Goal: Communication & Community: Answer question/provide support

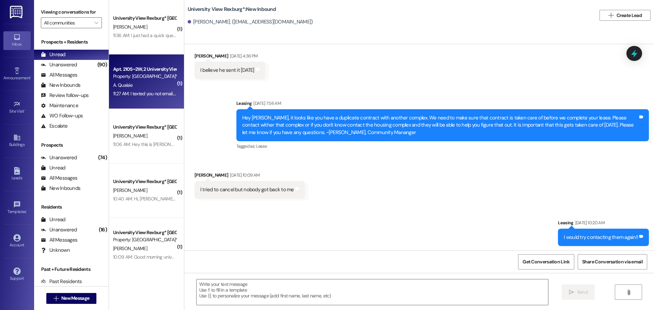
scroll to position [1122, 0]
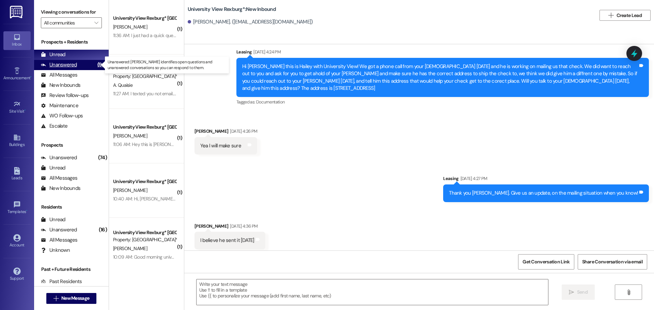
drag, startPoint x: 65, startPoint y: 67, endPoint x: 60, endPoint y: 63, distance: 6.8
click at [65, 67] on div "Unanswered" at bounding box center [59, 64] width 36 height 7
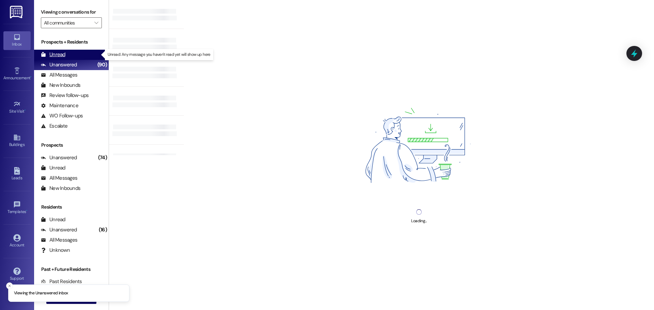
click at [54, 57] on div "Unread" at bounding box center [53, 54] width 25 height 7
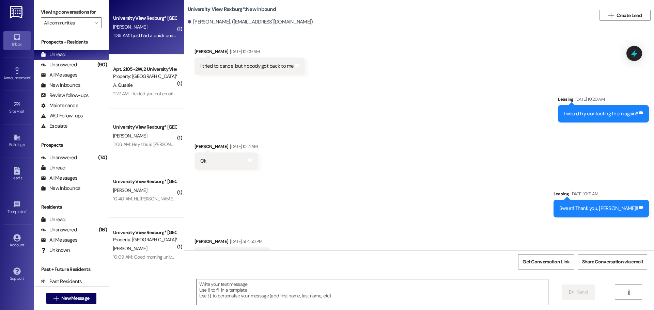
scroll to position [1428, 0]
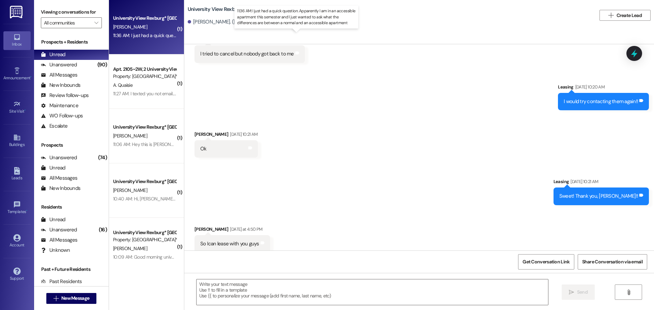
click at [131, 37] on div "11:36 AM: I just had a quick question. Apparently I am in an accessible apartme…" at bounding box center [303, 35] width 380 height 6
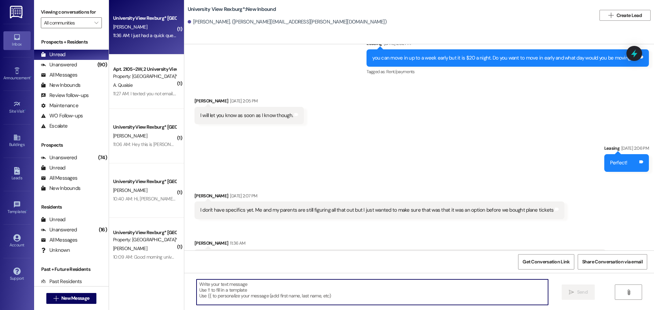
click at [272, 288] on textarea at bounding box center [371, 292] width 351 height 26
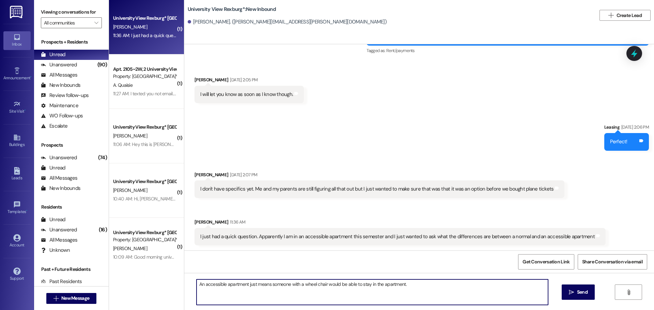
click at [411, 288] on textarea "An accessible apartment just means someone with a wheel chair would be able to …" at bounding box center [371, 292] width 351 height 26
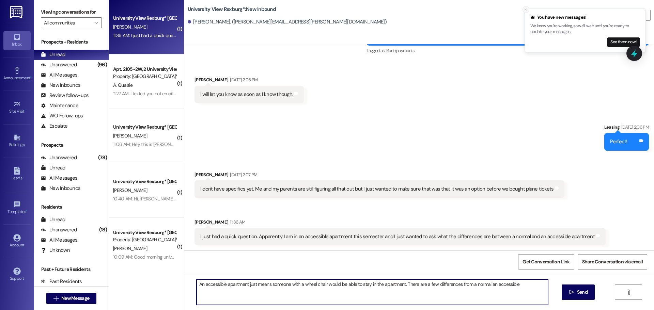
click at [525, 10] on icon "Close toast" at bounding box center [526, 9] width 4 height 4
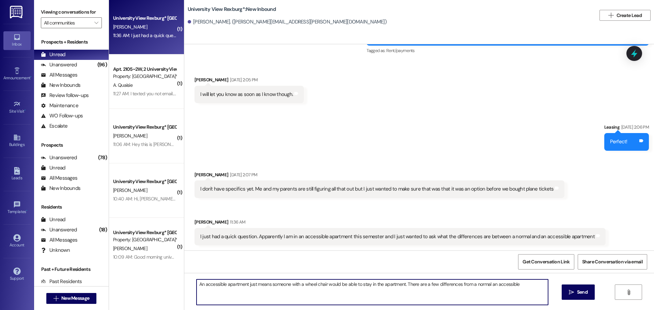
click at [518, 286] on textarea "An accessible apartment just means someone with a wheel chair would be able to …" at bounding box center [371, 292] width 351 height 26
type textarea "An accessible apartment just means someone with a wheel chair would be able to …"
click at [573, 290] on icon "" at bounding box center [570, 292] width 5 height 5
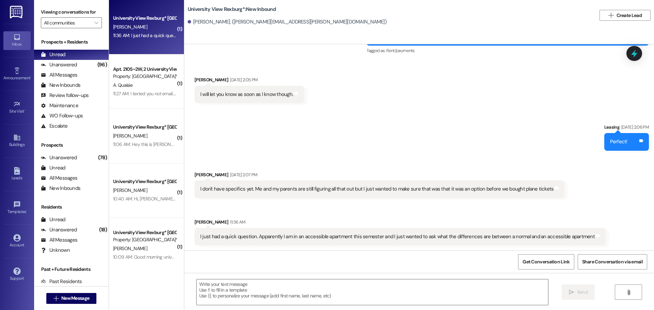
scroll to position [2500, 0]
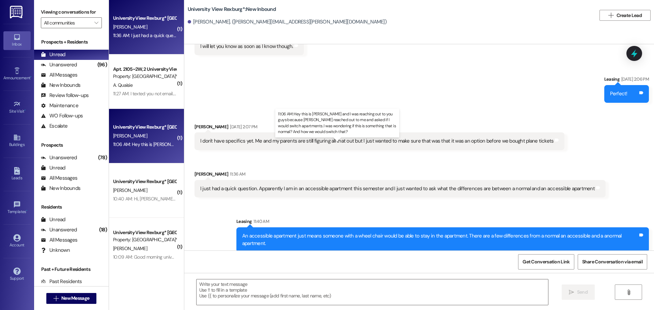
click at [128, 143] on div "11:06 AM: Hey this is [PERSON_NAME] and I was reaching out to you guys because …" at bounding box center [353, 144] width 480 height 6
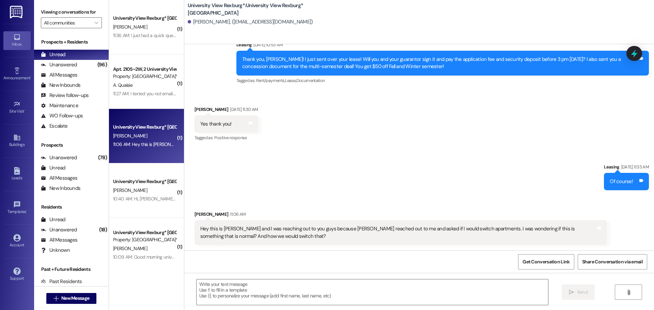
scroll to position [143, 0]
click at [273, 288] on textarea at bounding box center [371, 292] width 351 height 26
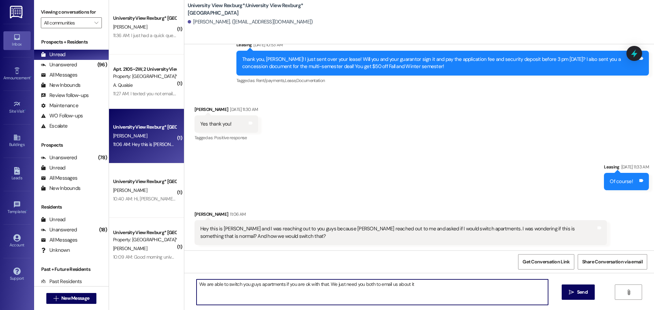
click at [422, 286] on textarea "We are able to switch you guys apartments if you are ok with that. We just need…" at bounding box center [371, 292] width 351 height 26
type textarea "We are able to switch you guys apartments if you are ok with that. We just need…"
click at [577, 294] on span "Send" at bounding box center [582, 292] width 11 height 7
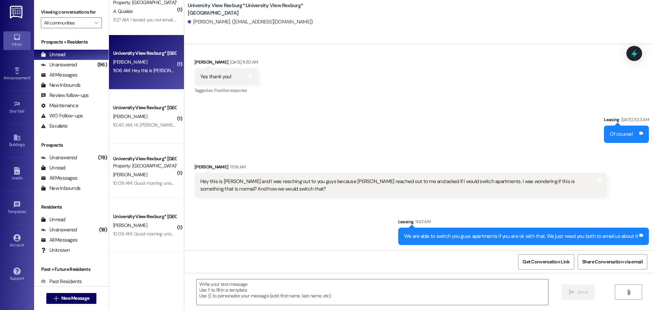
scroll to position [0, 0]
